Goal: Task Accomplishment & Management: Manage account settings

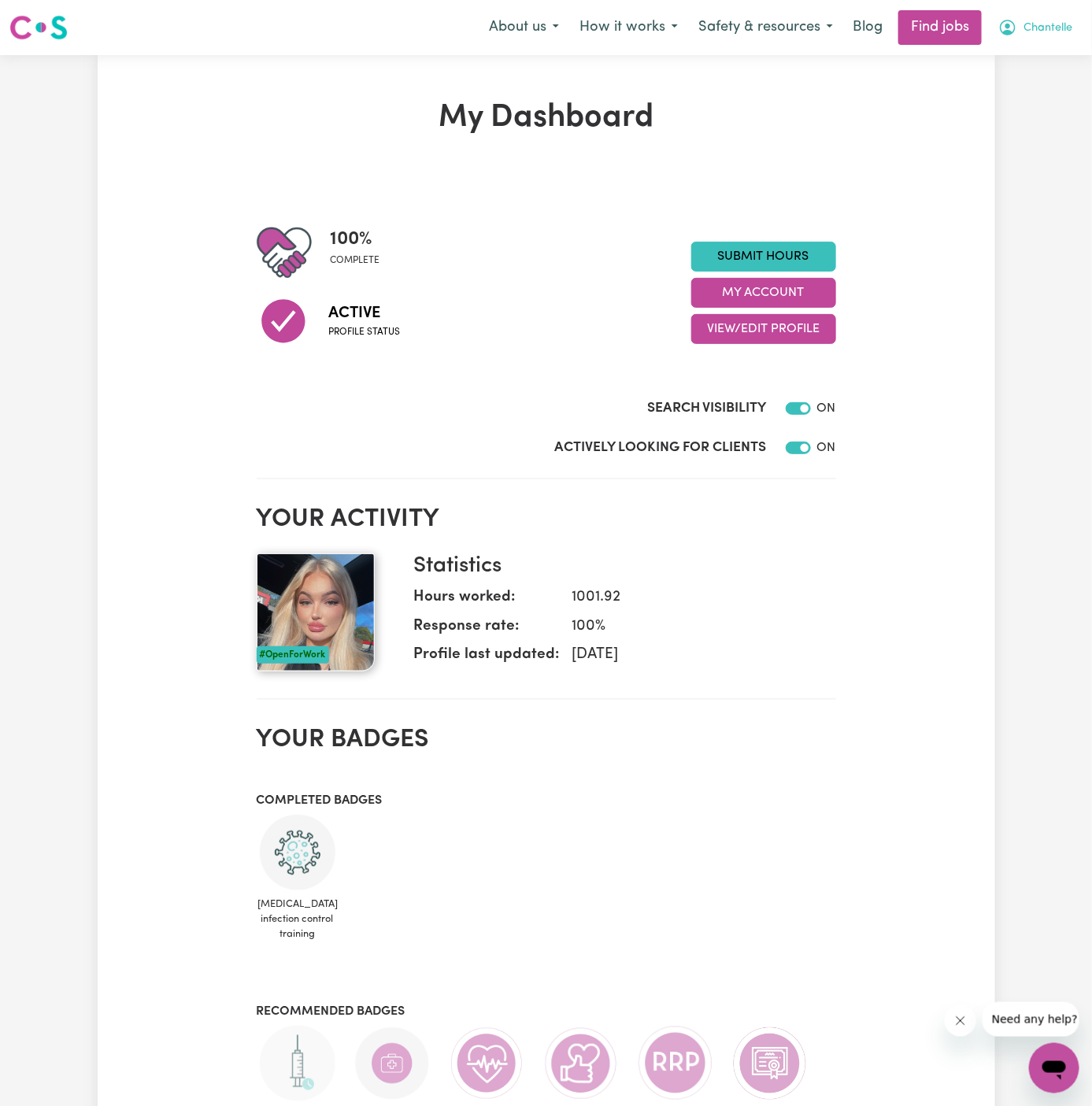
click at [1058, 26] on span "Chantelle" at bounding box center [1048, 28] width 49 height 17
click at [1050, 82] on link "My Dashboard" at bounding box center [1020, 90] width 124 height 30
click at [1022, 53] on link "My Account" at bounding box center [1020, 61] width 124 height 30
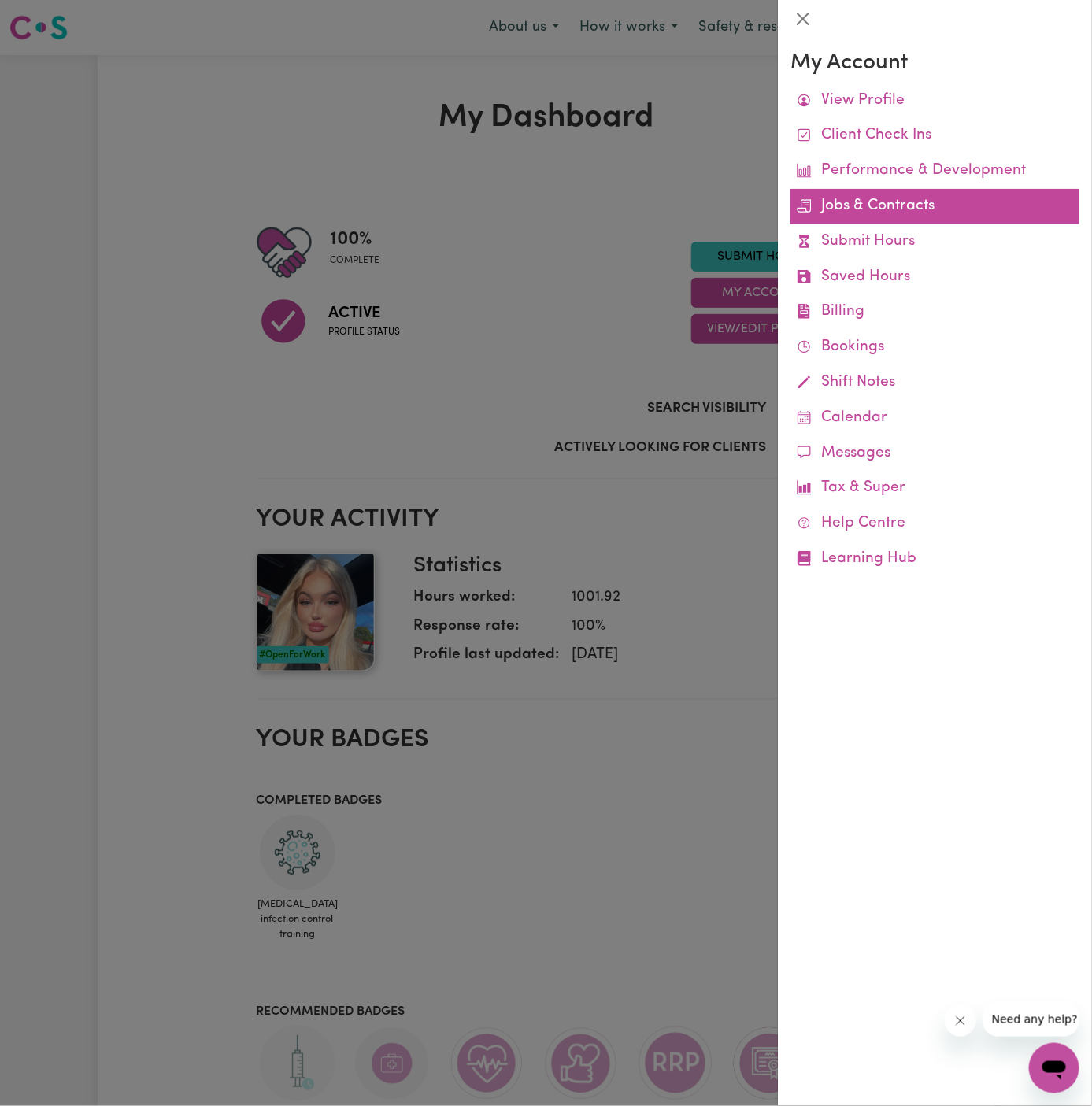
click at [862, 200] on link "Jobs & Contracts" at bounding box center [934, 206] width 289 height 35
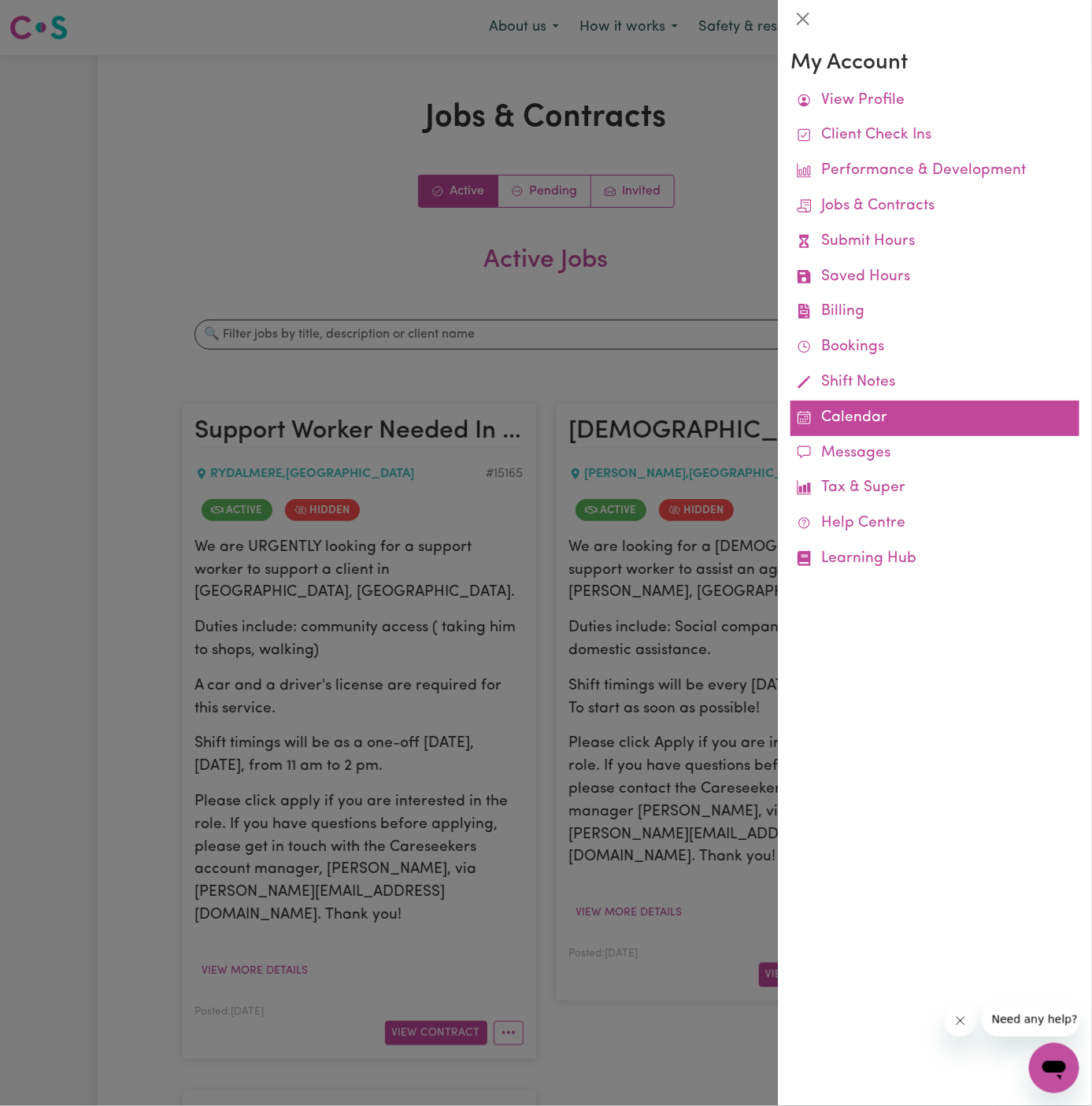
click at [845, 416] on link "Calendar" at bounding box center [934, 418] width 289 height 35
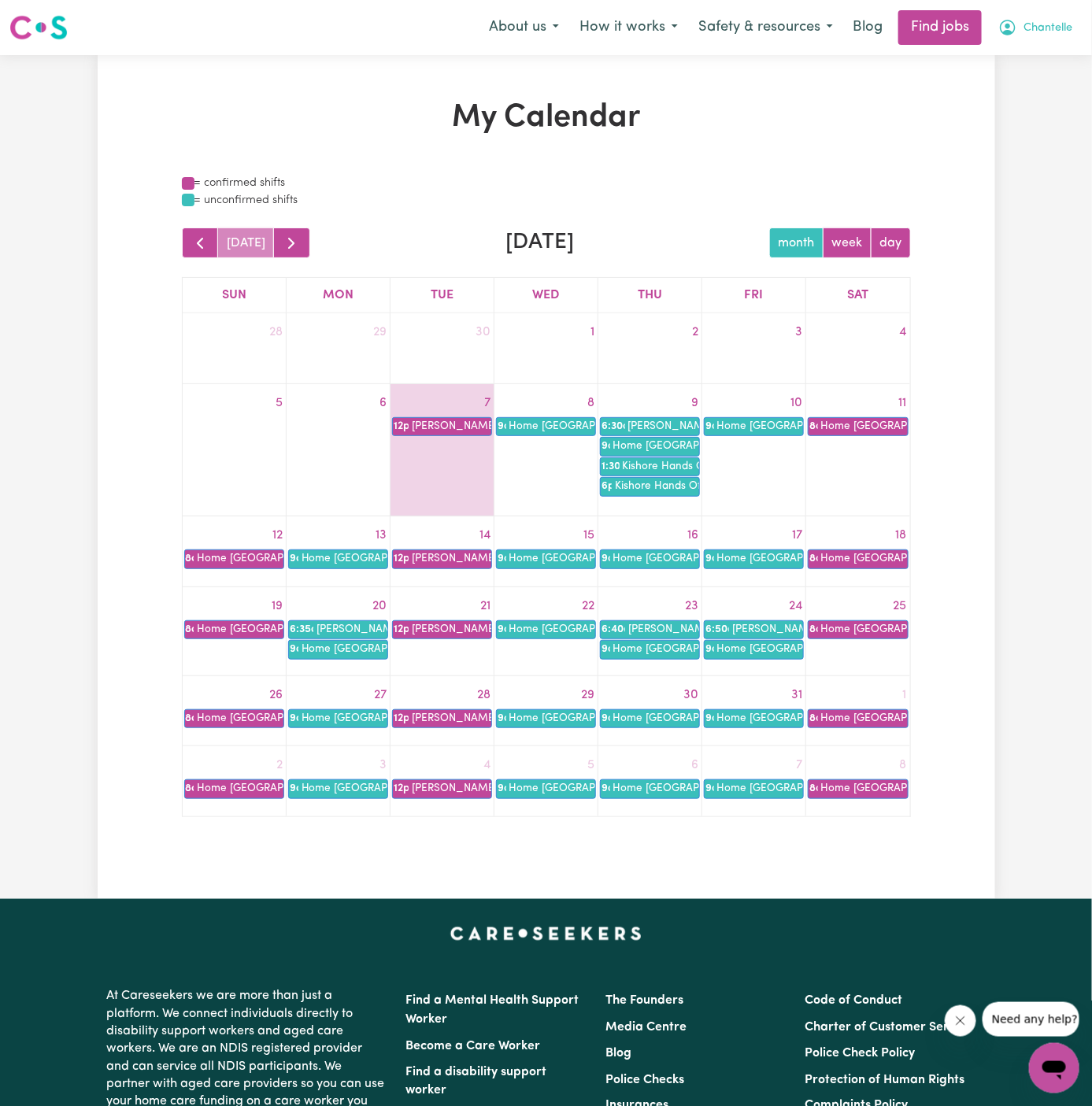
click at [1055, 29] on span "Chantelle" at bounding box center [1048, 28] width 49 height 17
click at [1055, 47] on link "My Account" at bounding box center [1020, 61] width 124 height 30
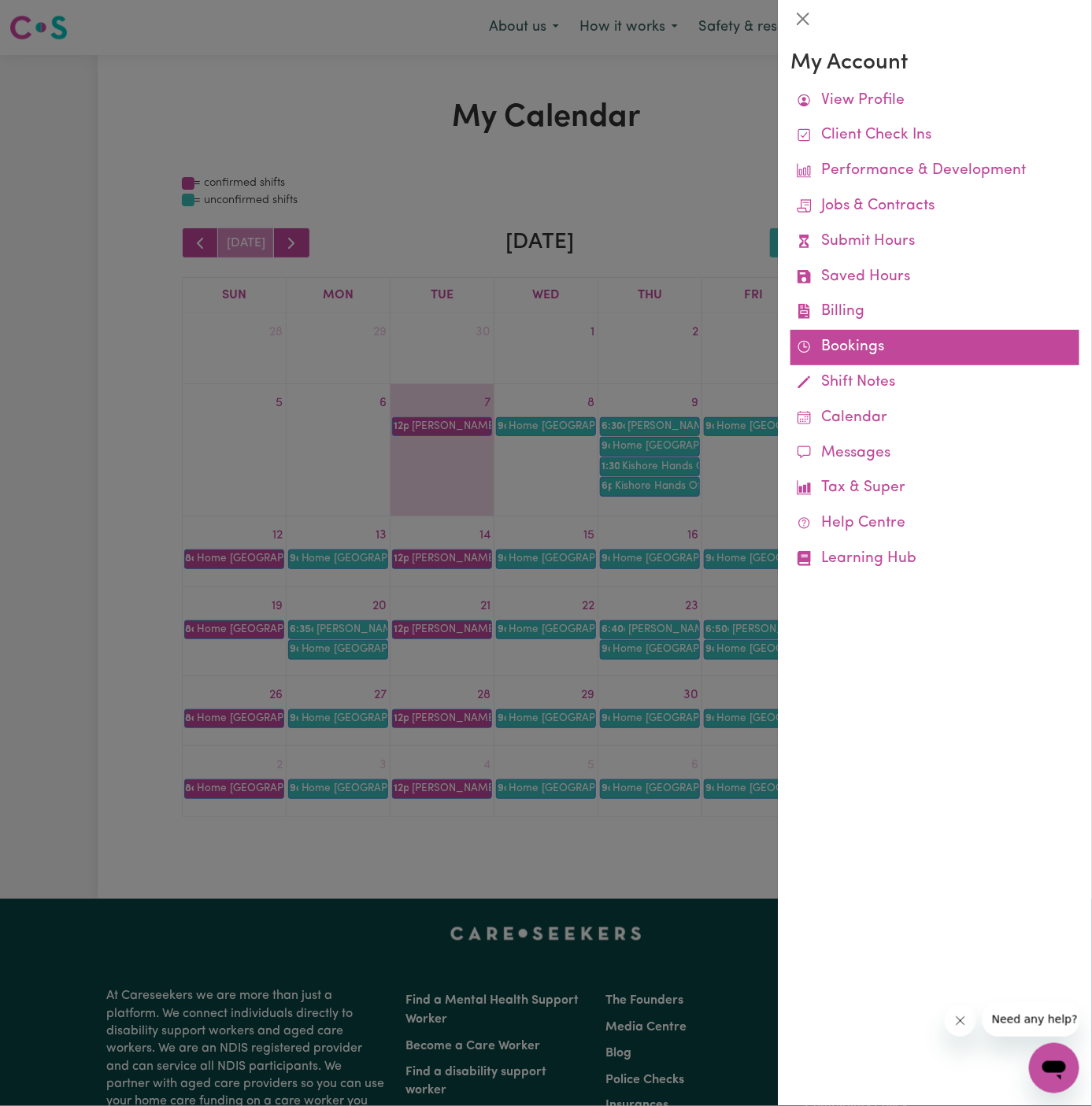
click at [850, 348] on link "Bookings" at bounding box center [934, 347] width 289 height 35
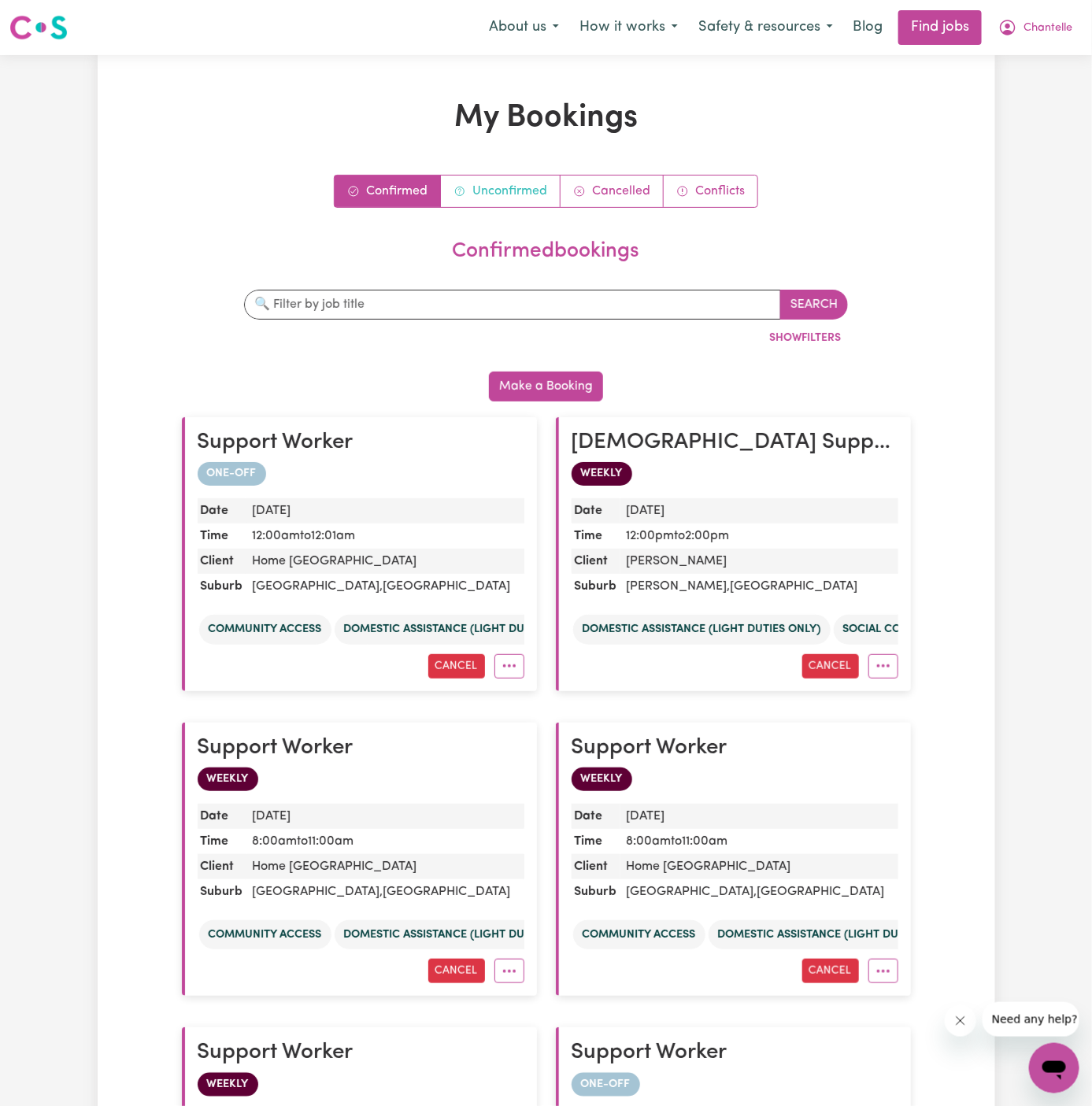
click at [498, 190] on link "Unconfirmed" at bounding box center [500, 191] width 120 height 32
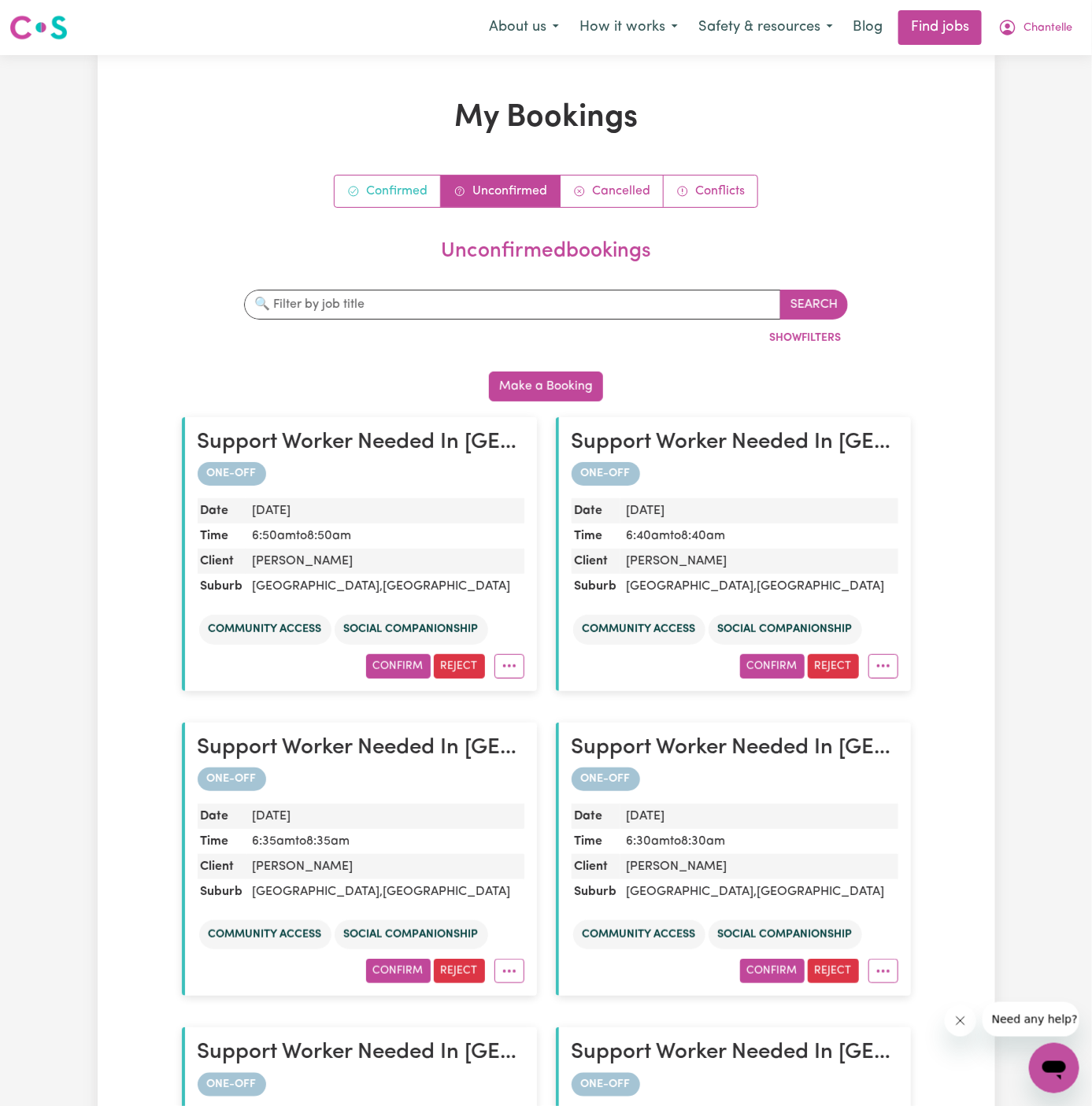
click at [385, 192] on link "Confirmed" at bounding box center [387, 191] width 106 height 32
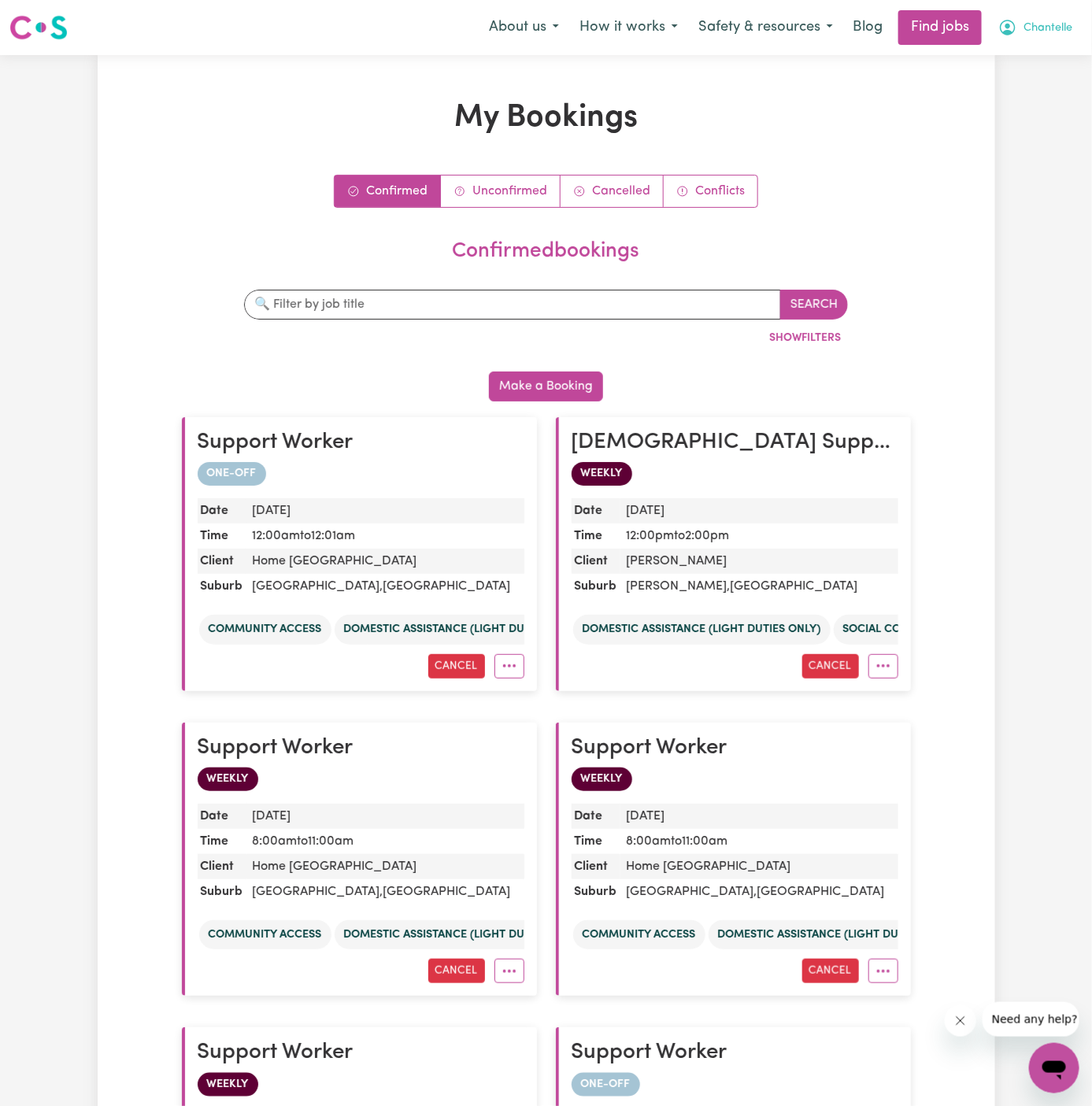
click at [1050, 23] on span "Chantelle" at bounding box center [1048, 28] width 49 height 17
click at [1050, 47] on link "My Account" at bounding box center [1020, 61] width 124 height 30
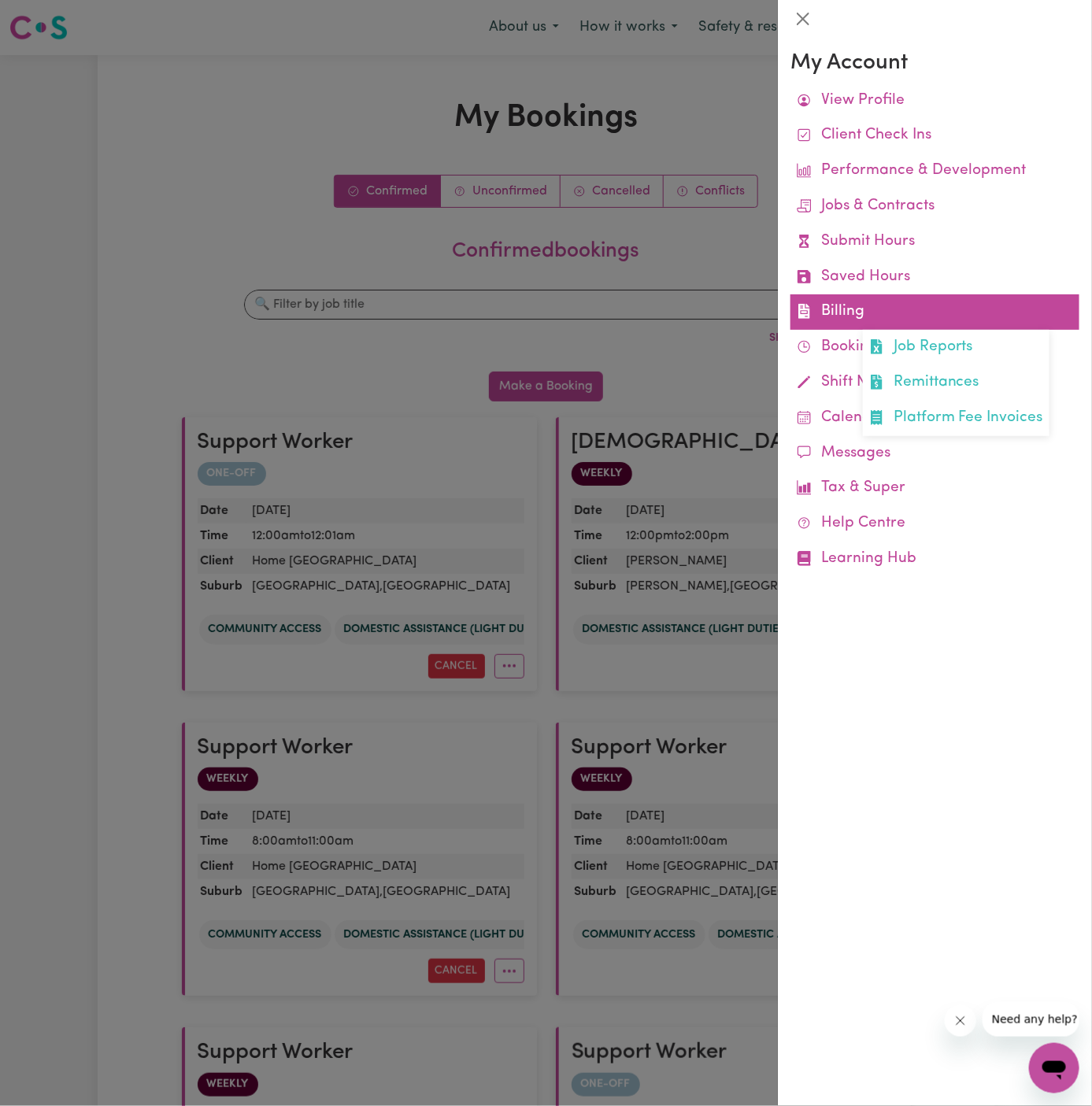
click at [852, 305] on link "Billing Job Reports Remittances Platform Fee Invoices" at bounding box center [934, 312] width 289 height 35
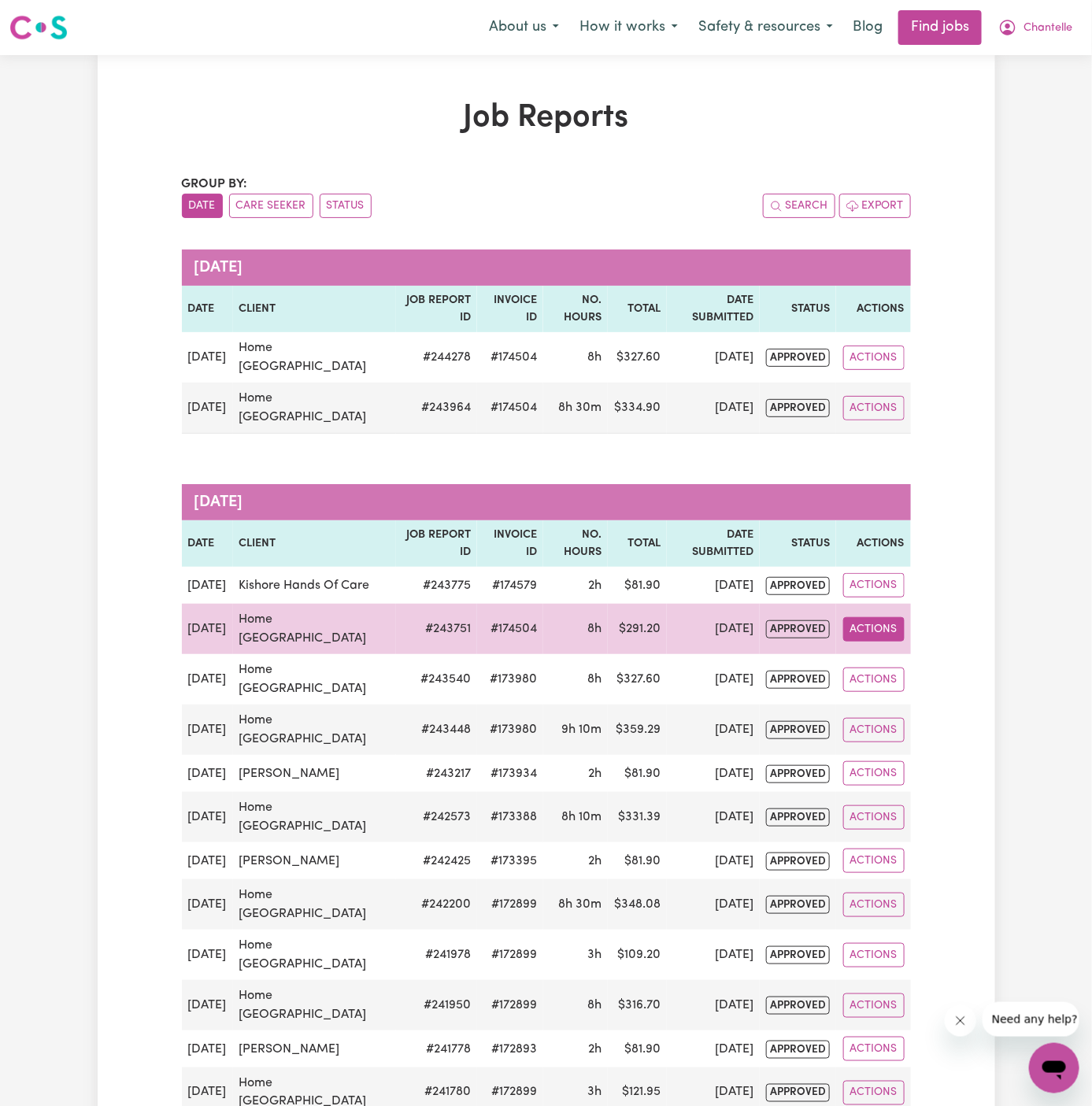
click at [864, 640] on button "Actions" at bounding box center [874, 629] width 61 height 24
click at [910, 668] on link "View Job Report" at bounding box center [910, 665] width 134 height 32
select select "pm"
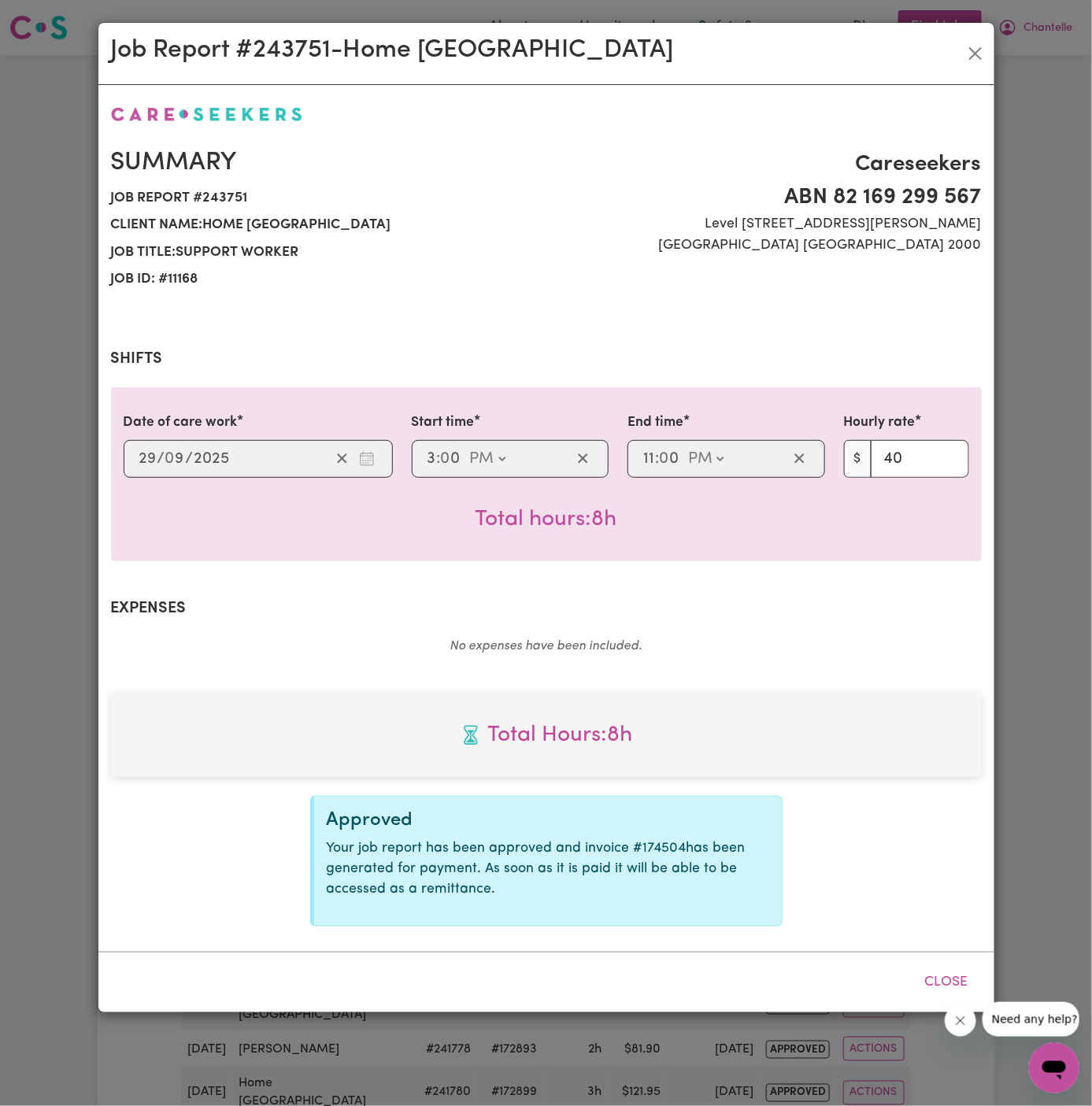
select select "40-Weekday"
click at [972, 52] on button "Close" at bounding box center [976, 53] width 25 height 25
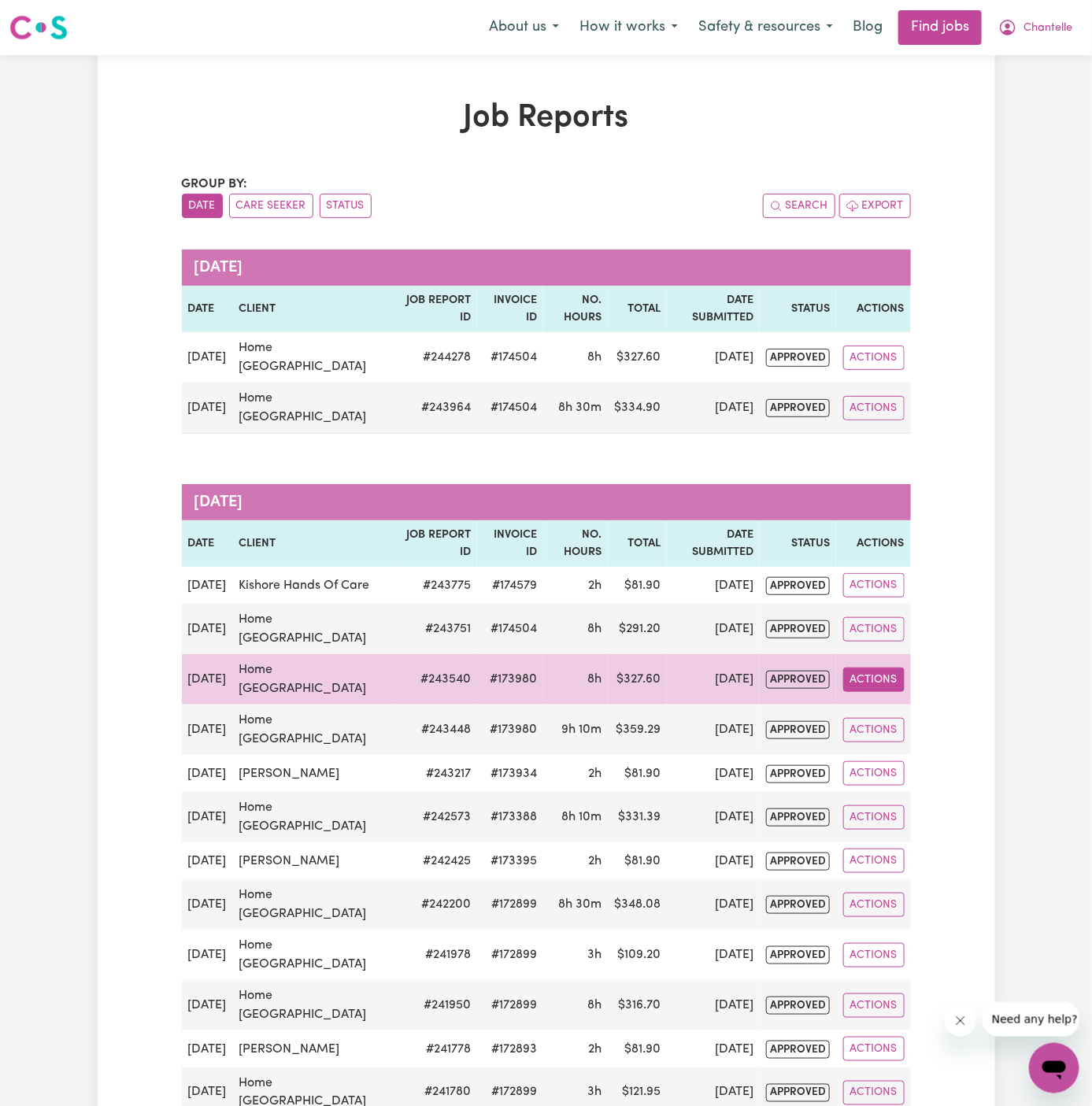
click at [896, 685] on button "Actions" at bounding box center [874, 679] width 61 height 24
click at [910, 720] on link "View Job Report" at bounding box center [910, 715] width 134 height 32
select select "pm"
select select "45-[DATE]"
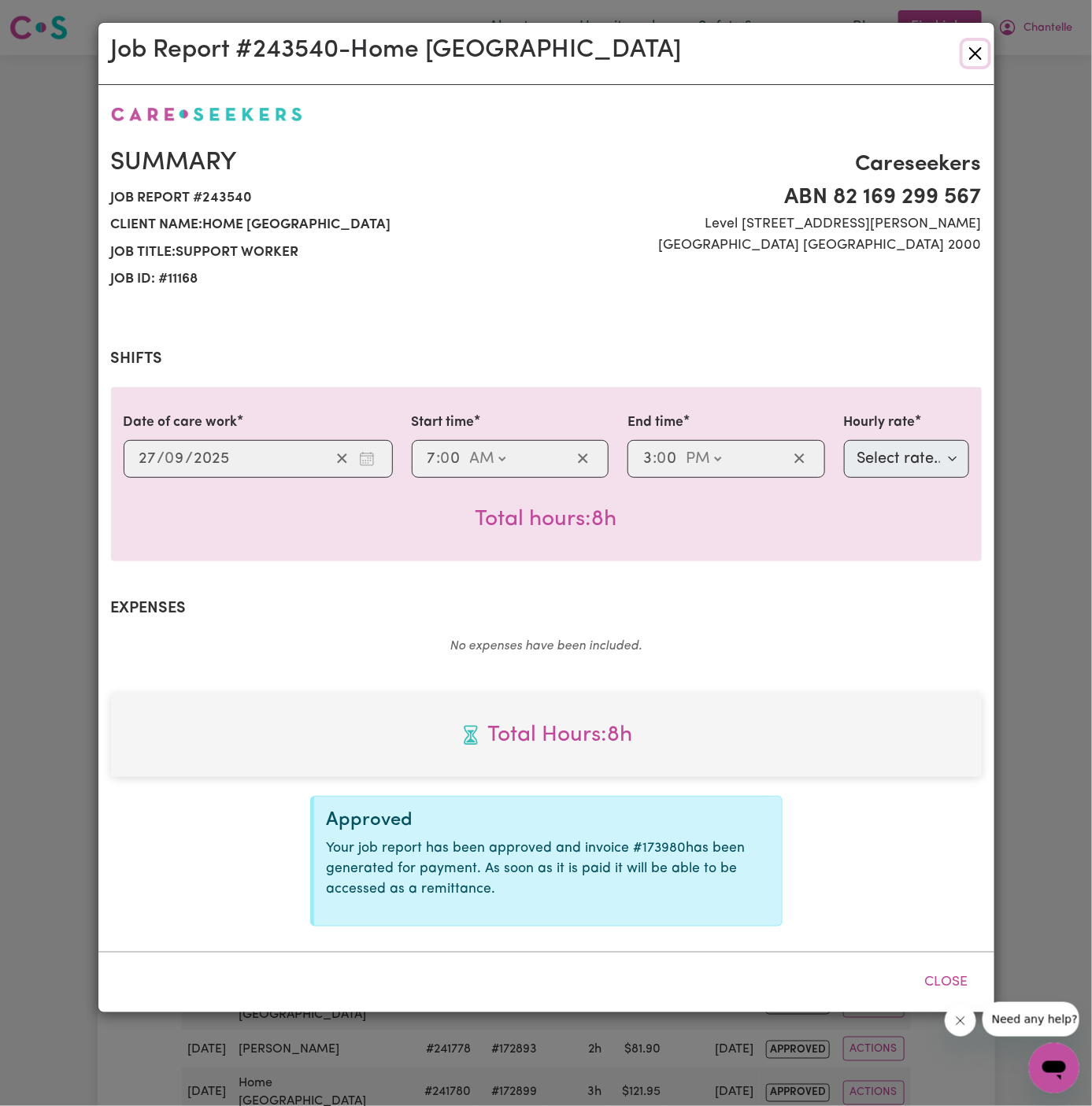
click at [977, 51] on button "Close" at bounding box center [976, 53] width 25 height 25
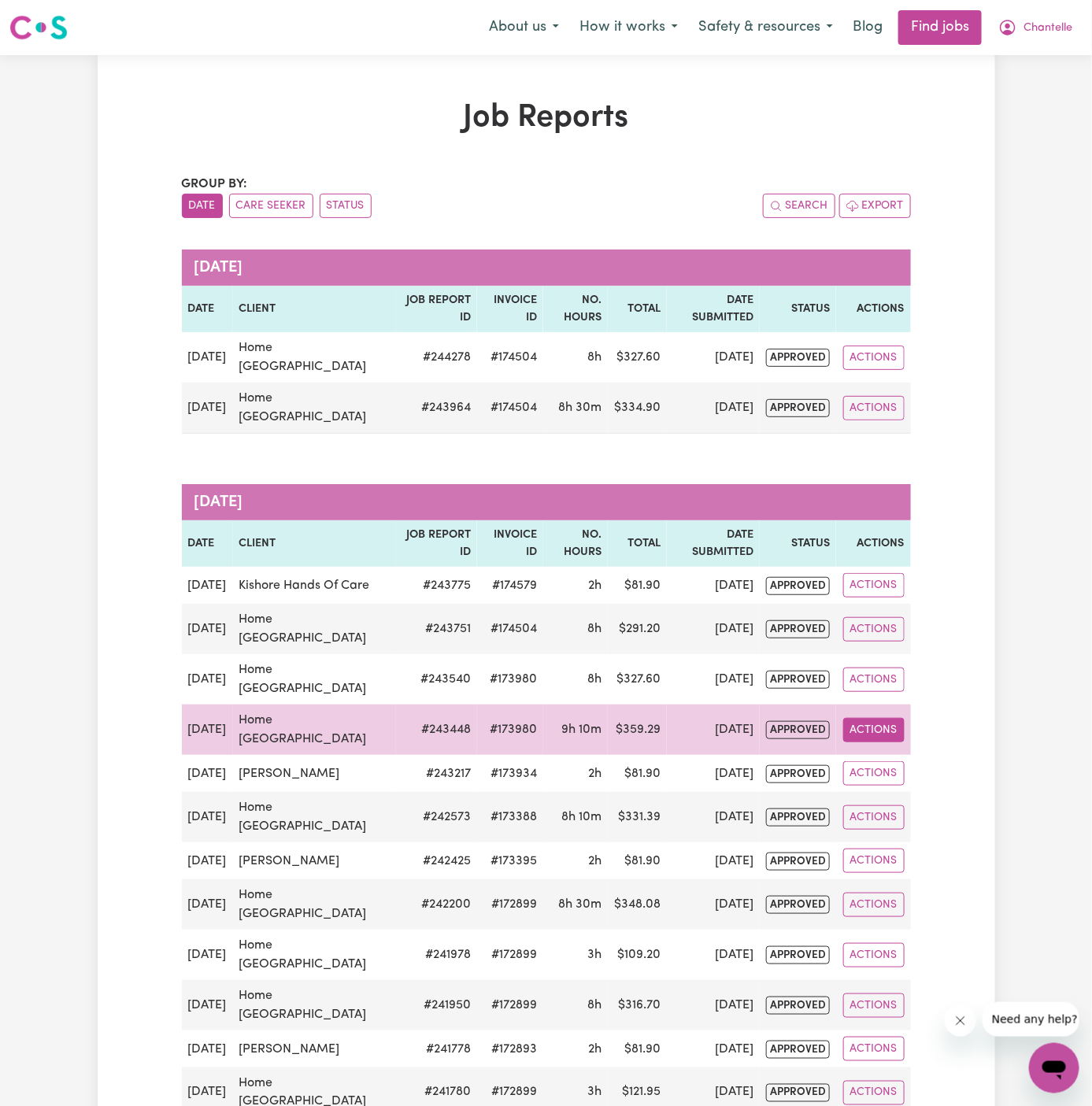
click at [877, 742] on button "Actions" at bounding box center [874, 730] width 61 height 24
click at [895, 765] on link "View Job Report" at bounding box center [910, 766] width 134 height 32
select select "pm"
select select "40-Weekday"
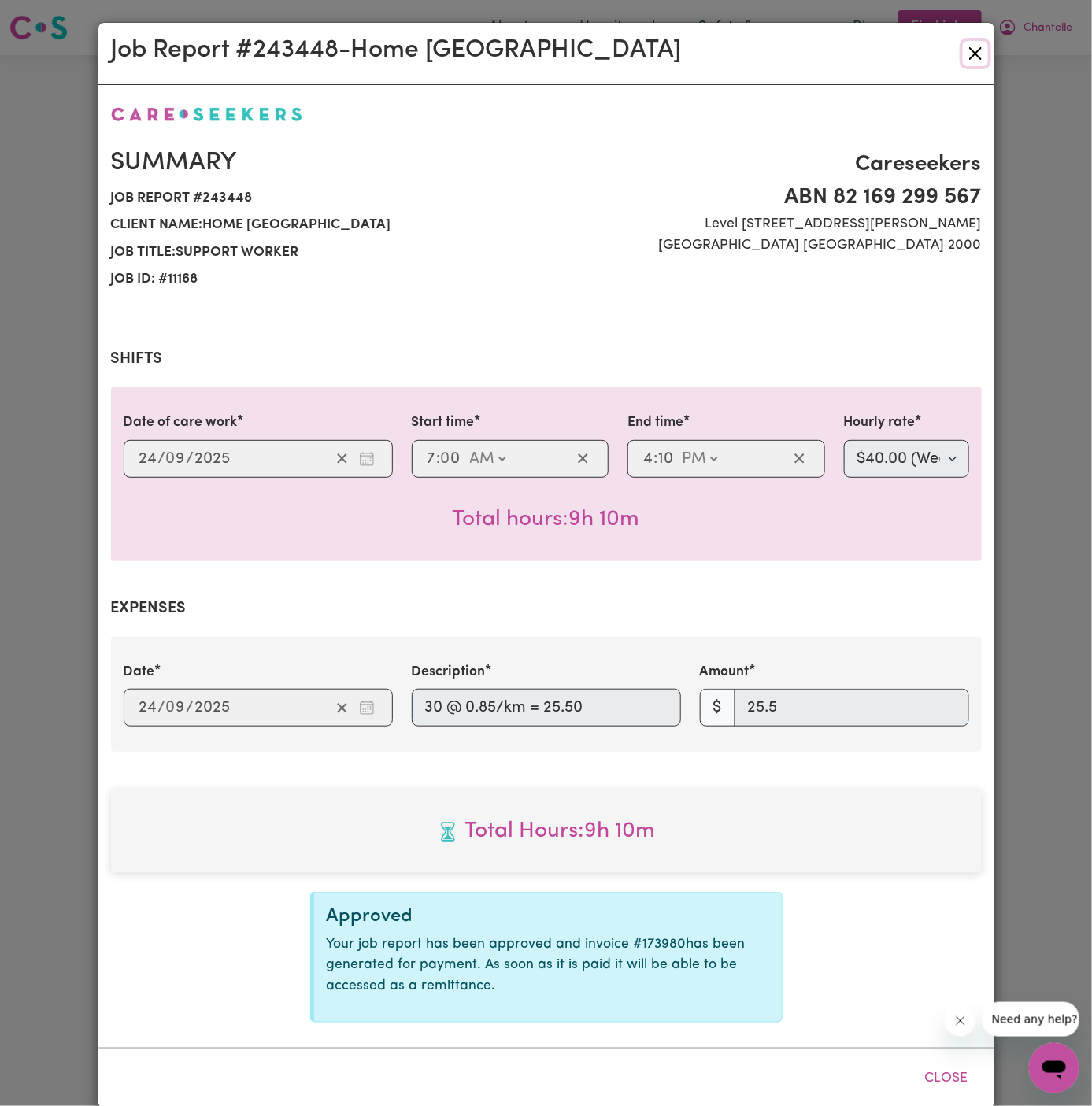
click at [981, 50] on button "Close" at bounding box center [976, 53] width 25 height 25
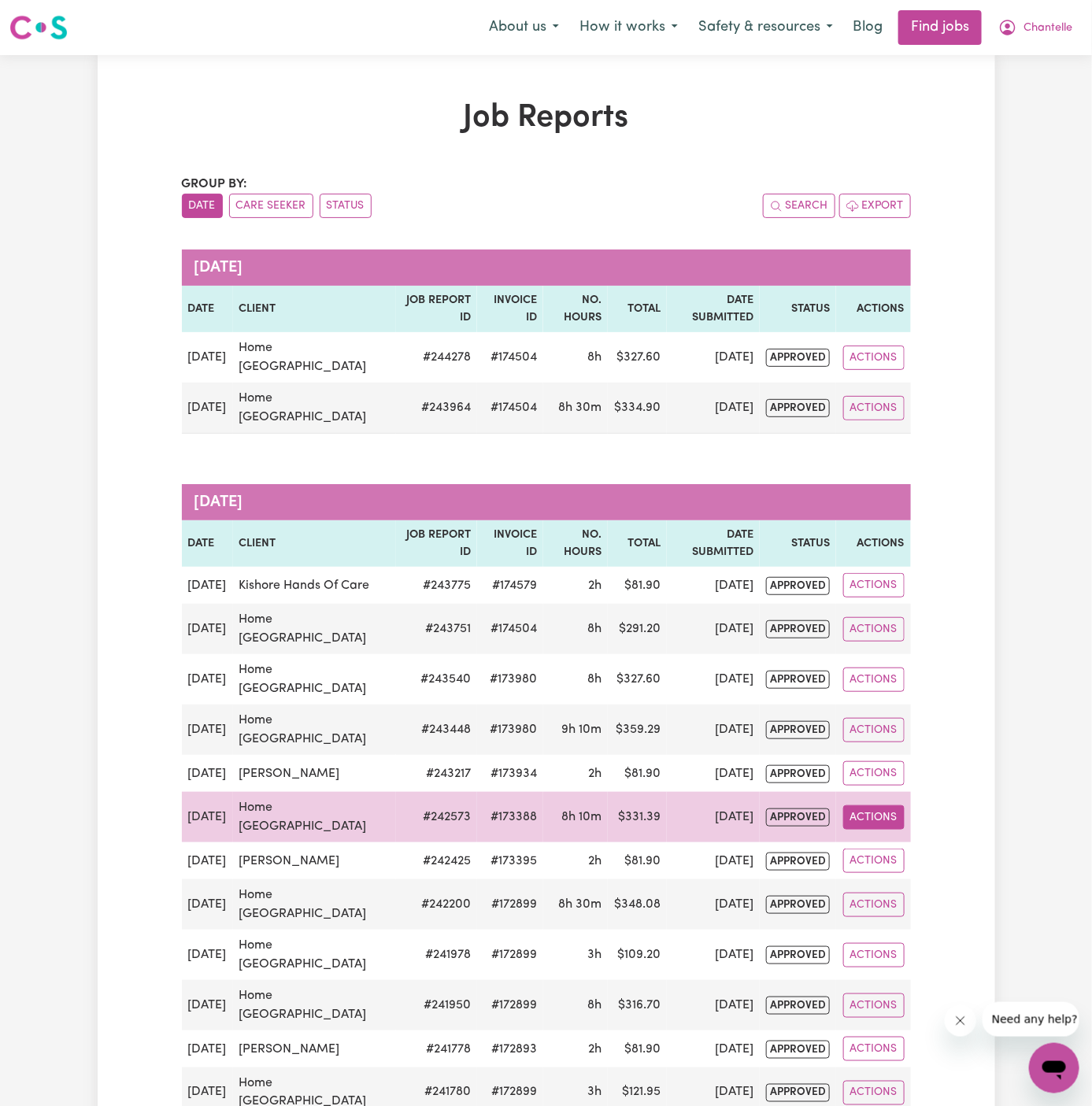
click at [859, 830] on button "Actions" at bounding box center [874, 817] width 61 height 24
click at [919, 869] on link "View Job Report" at bounding box center [910, 853] width 134 height 32
select select "pm"
select select "40-Weekday"
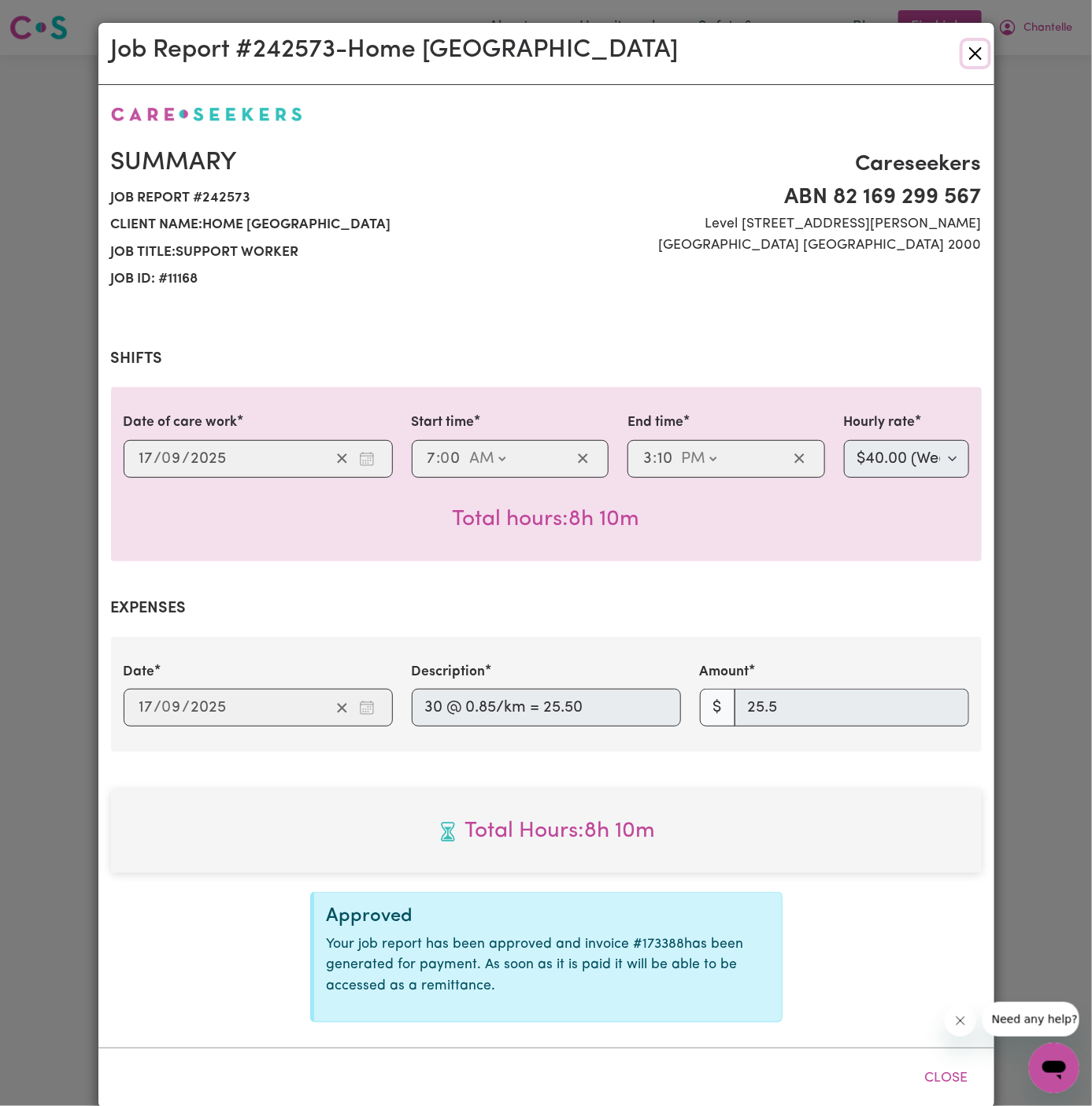
click at [976, 56] on button "Close" at bounding box center [976, 53] width 25 height 25
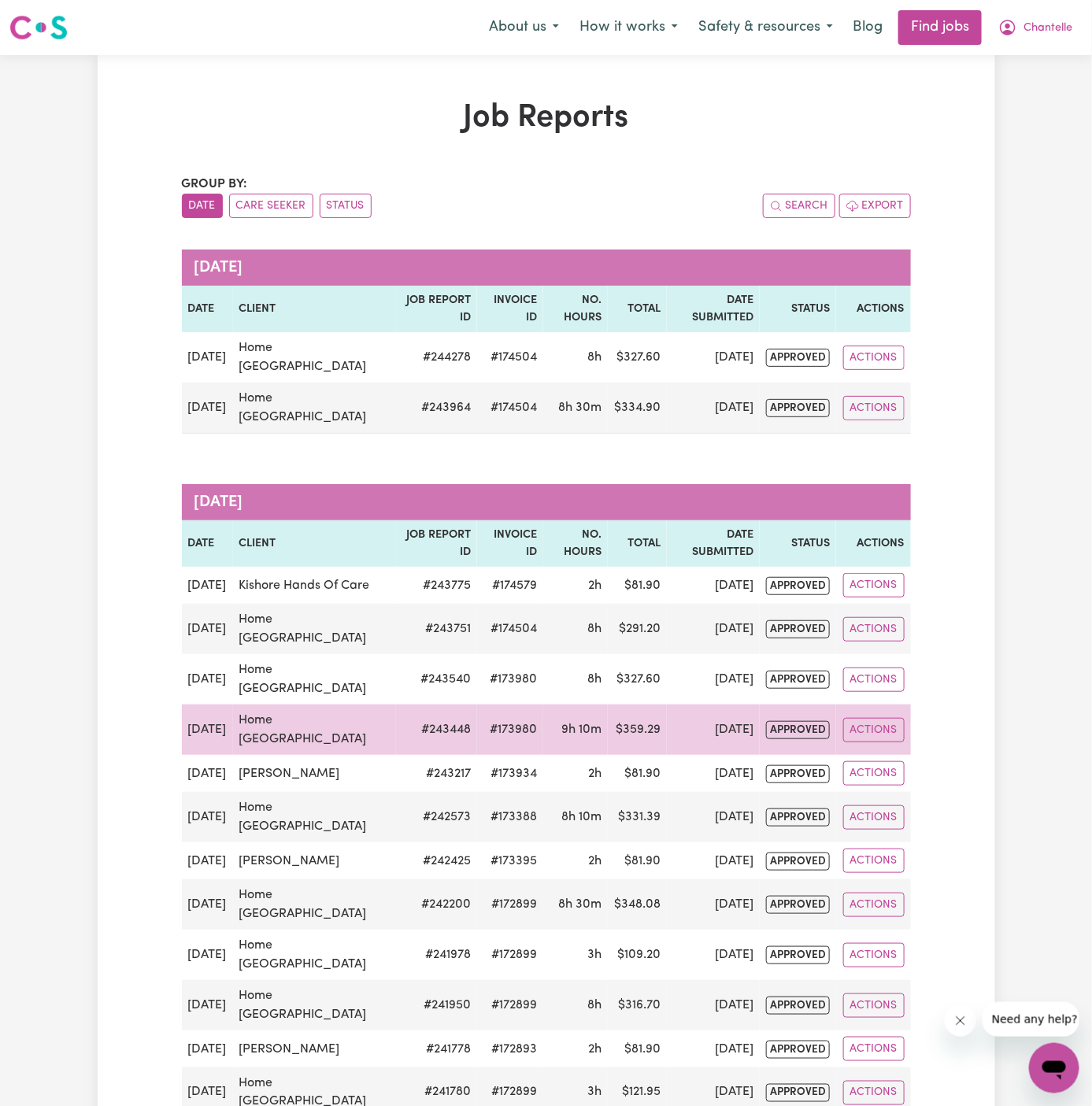
scroll to position [296, 0]
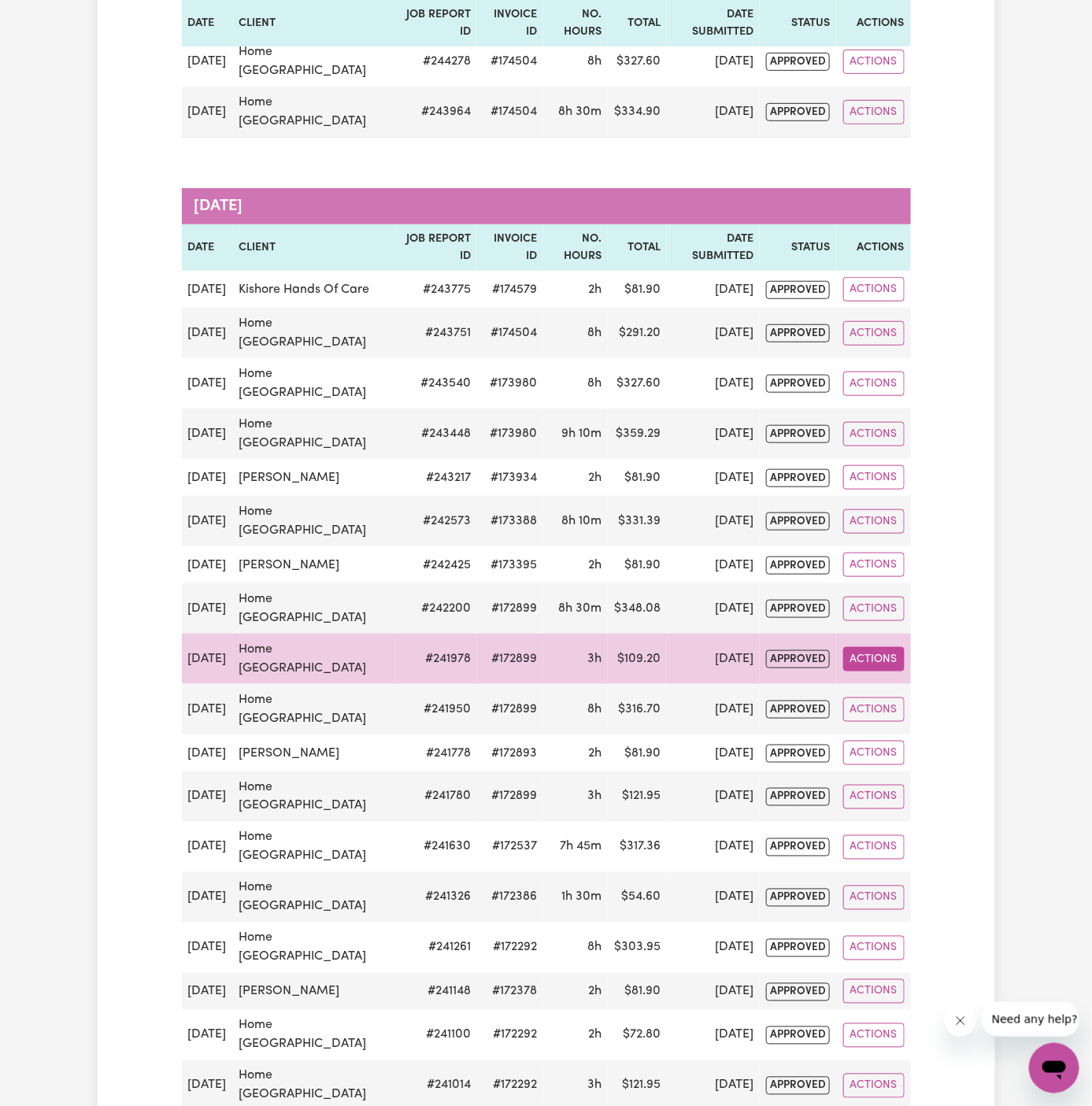
click at [871, 671] on button "Actions" at bounding box center [874, 658] width 61 height 24
click at [887, 711] on link "View Job Report" at bounding box center [910, 694] width 134 height 32
select select "40-Weekday"
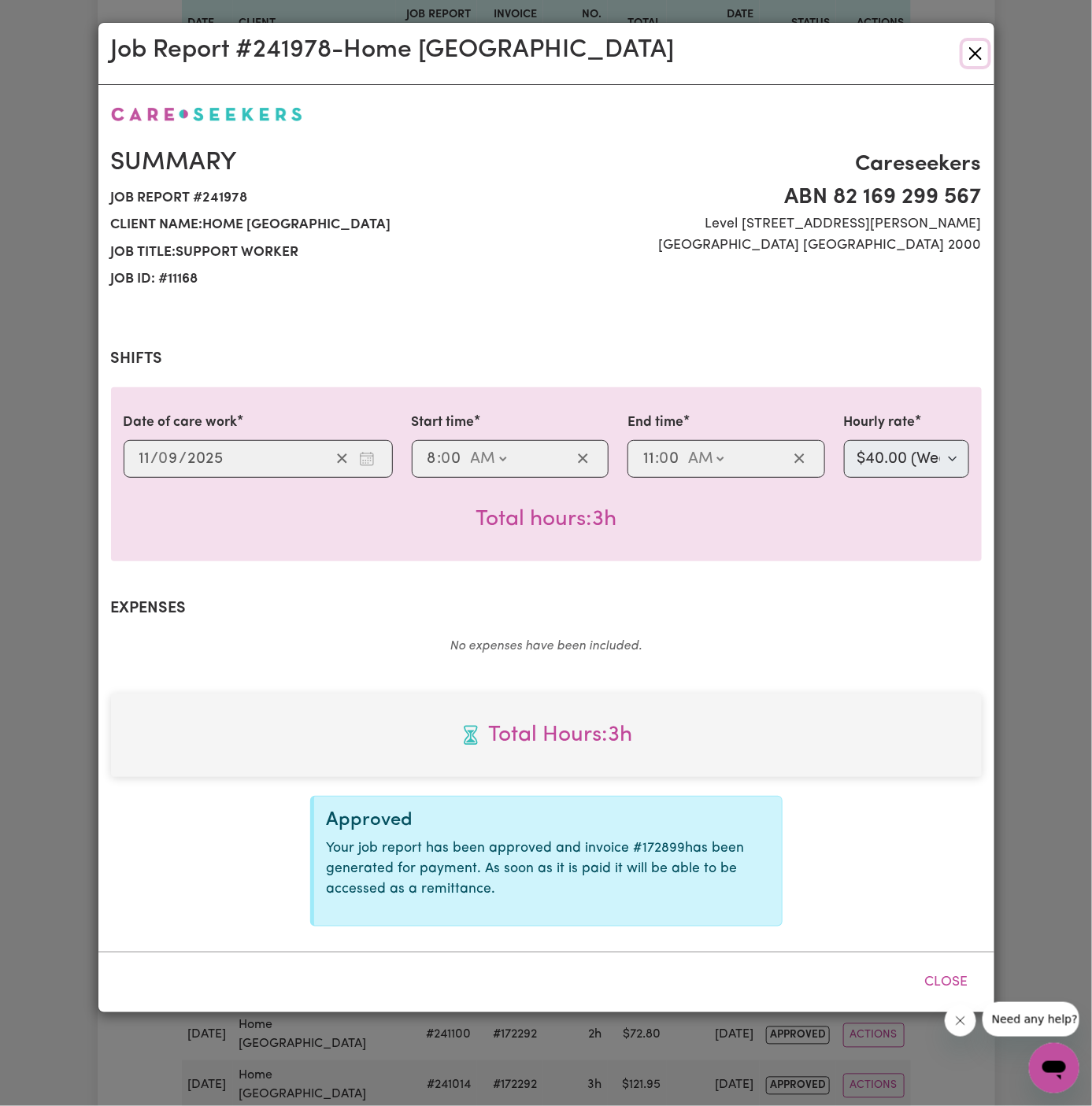
click at [979, 49] on button "Close" at bounding box center [976, 53] width 25 height 25
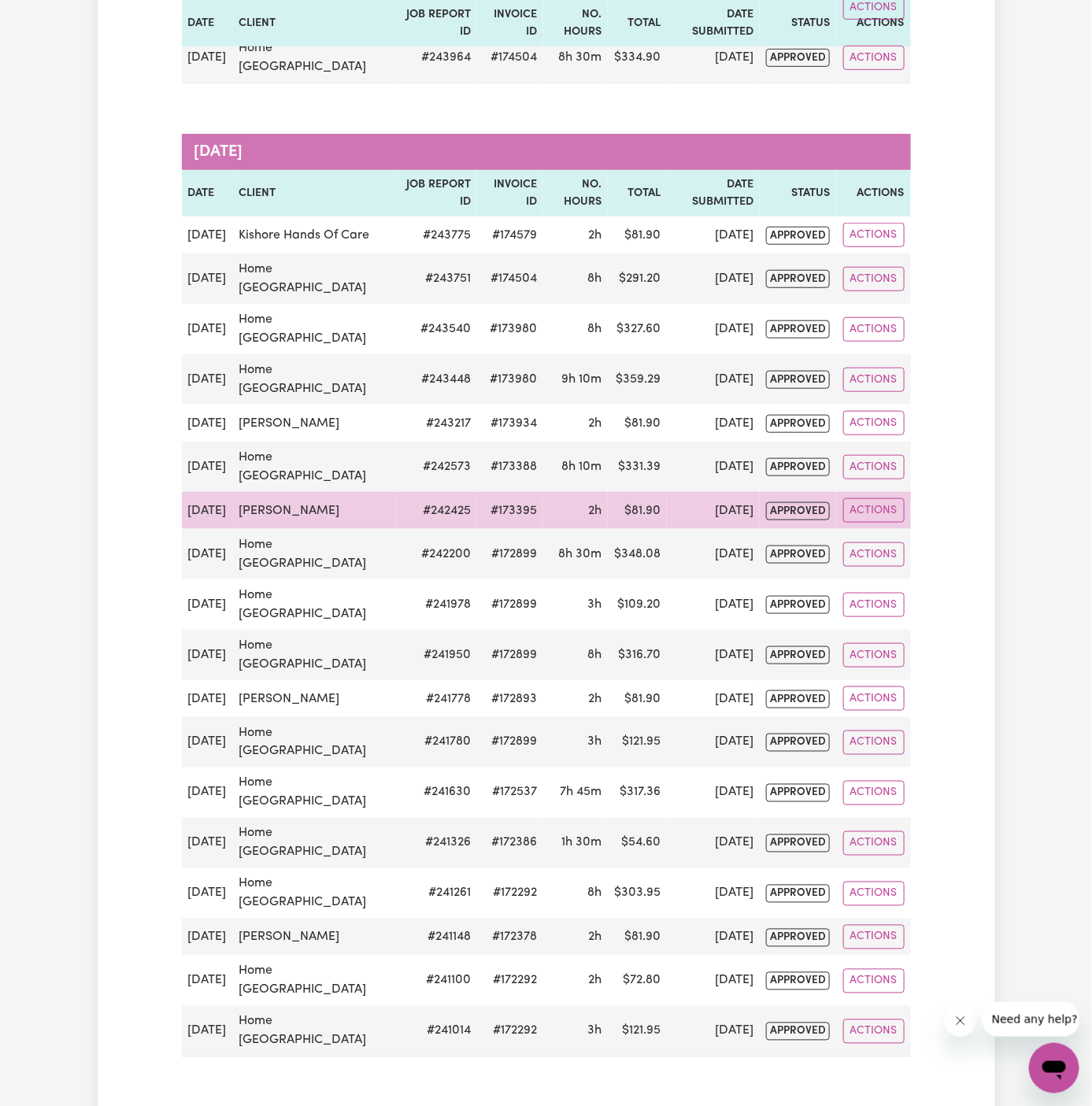
scroll to position [348, 0]
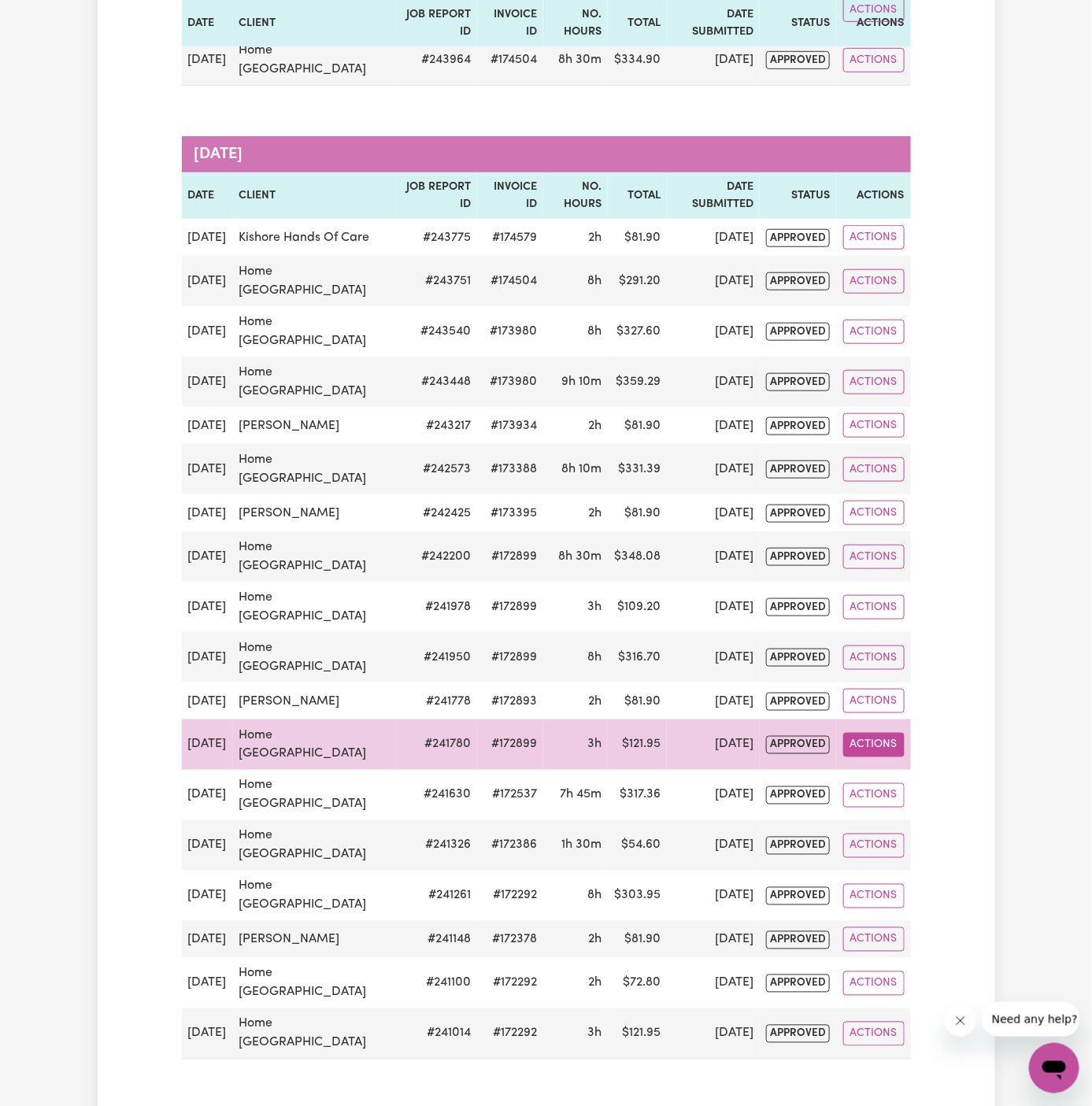
click at [896, 757] on button "Actions" at bounding box center [874, 745] width 61 height 24
click at [901, 796] on link "View Job Report" at bounding box center [910, 780] width 134 height 32
select select "40-Weekday"
